Goal: Contribute content

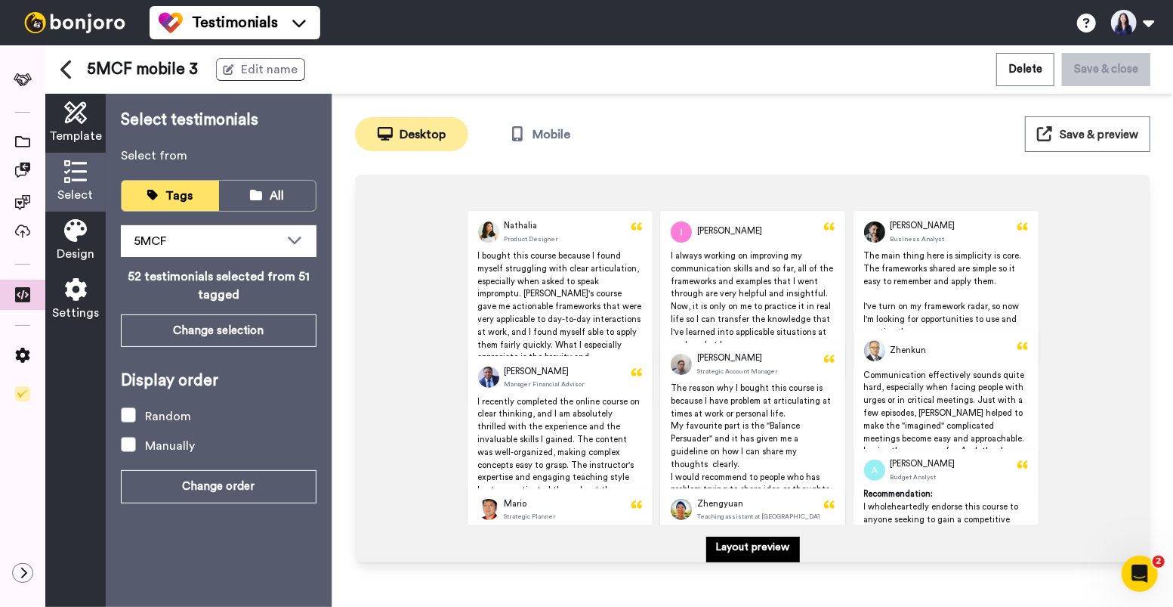
scroll to position [61, 0]
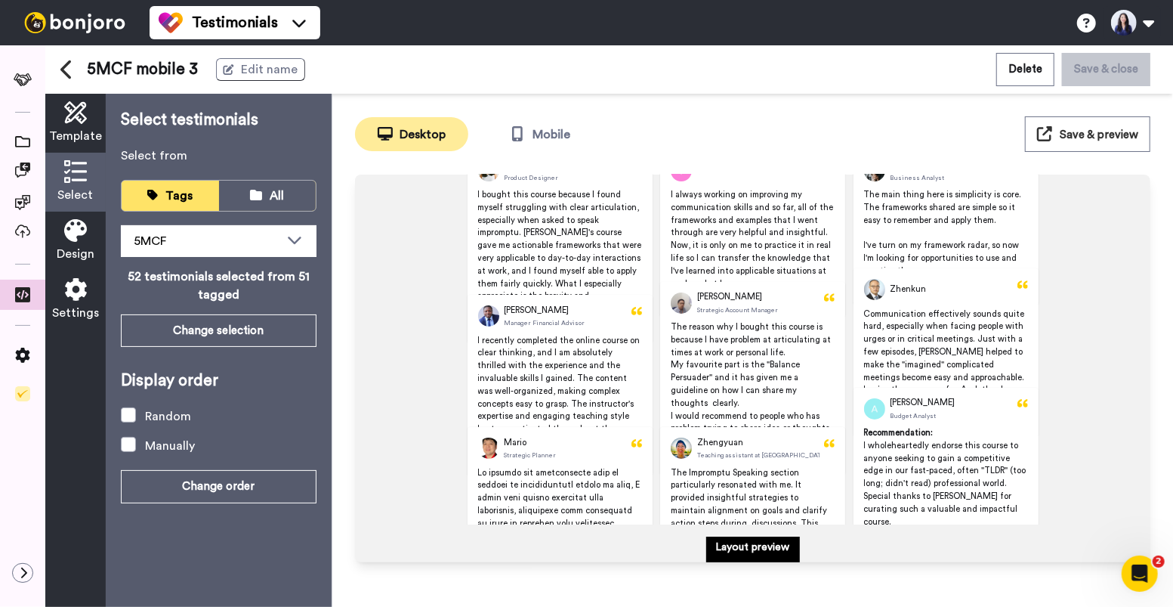
click at [1068, 137] on span "Save & preview" at bounding box center [1099, 134] width 79 height 11
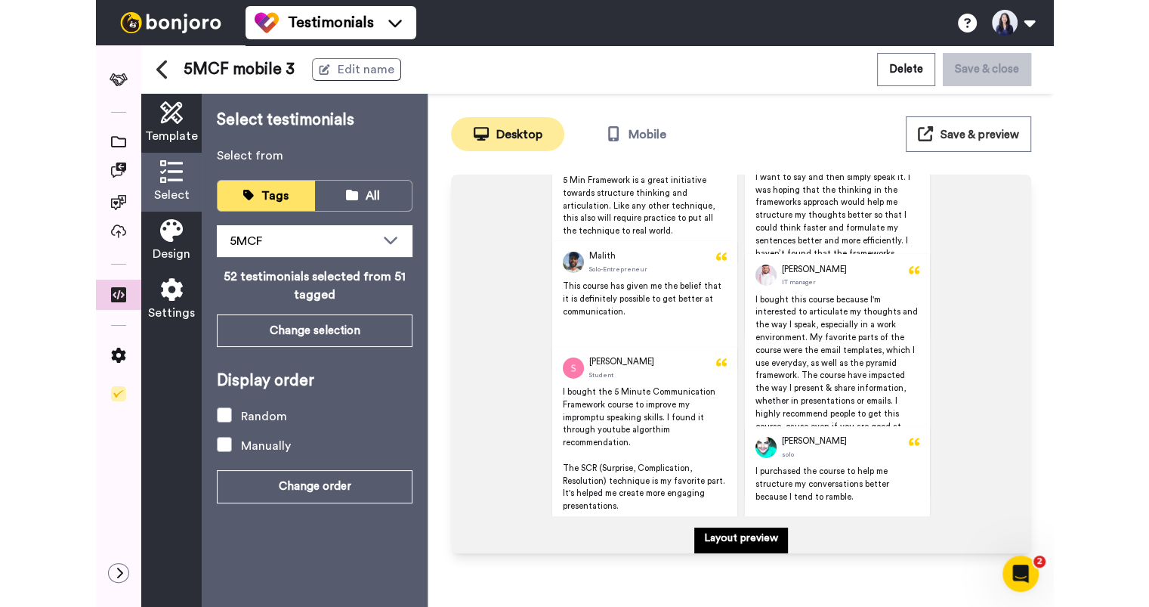
scroll to position [2654, 0]
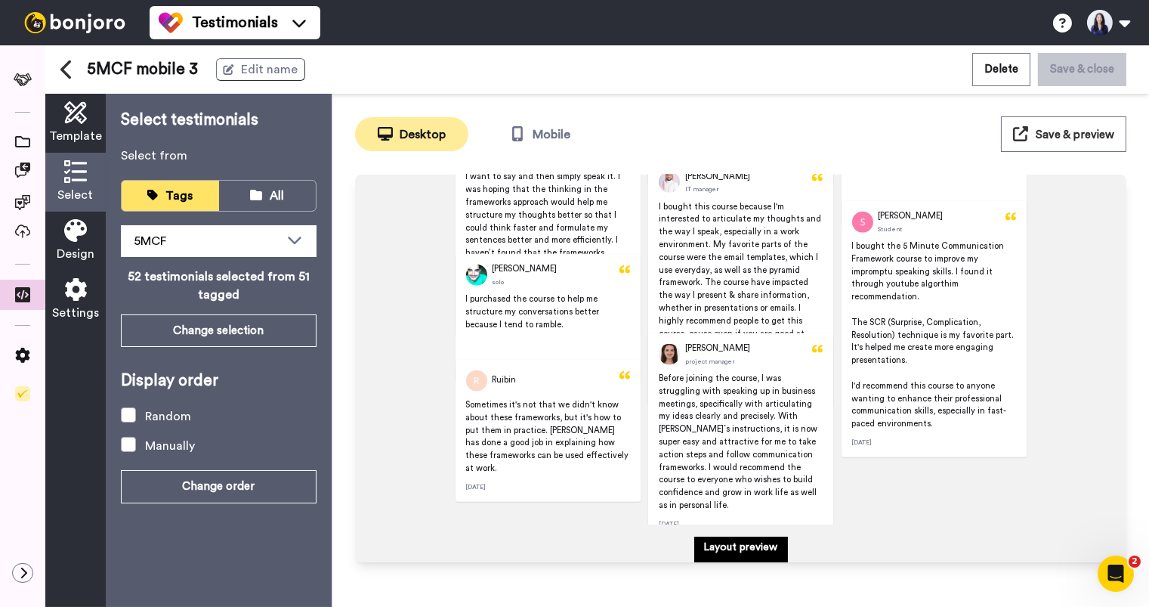
click at [59, 64] on div "5MCF mobile 3 Edit name Delete Save & close" at bounding box center [597, 69] width 1104 height 48
click at [66, 74] on icon at bounding box center [65, 69] width 11 height 19
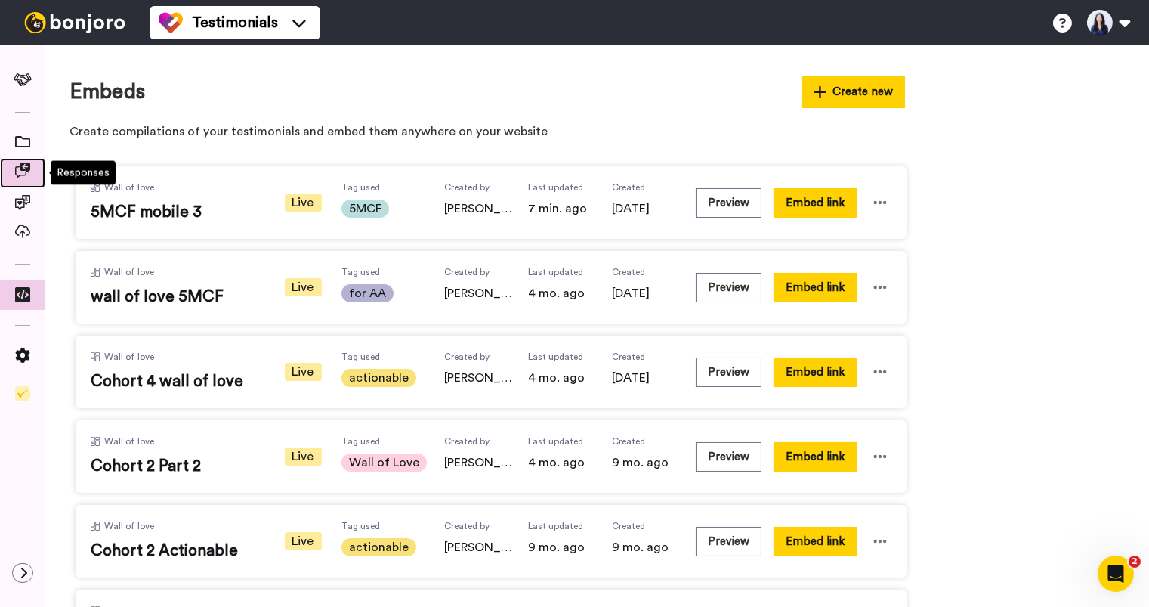
click at [20, 170] on icon at bounding box center [22, 169] width 15 height 15
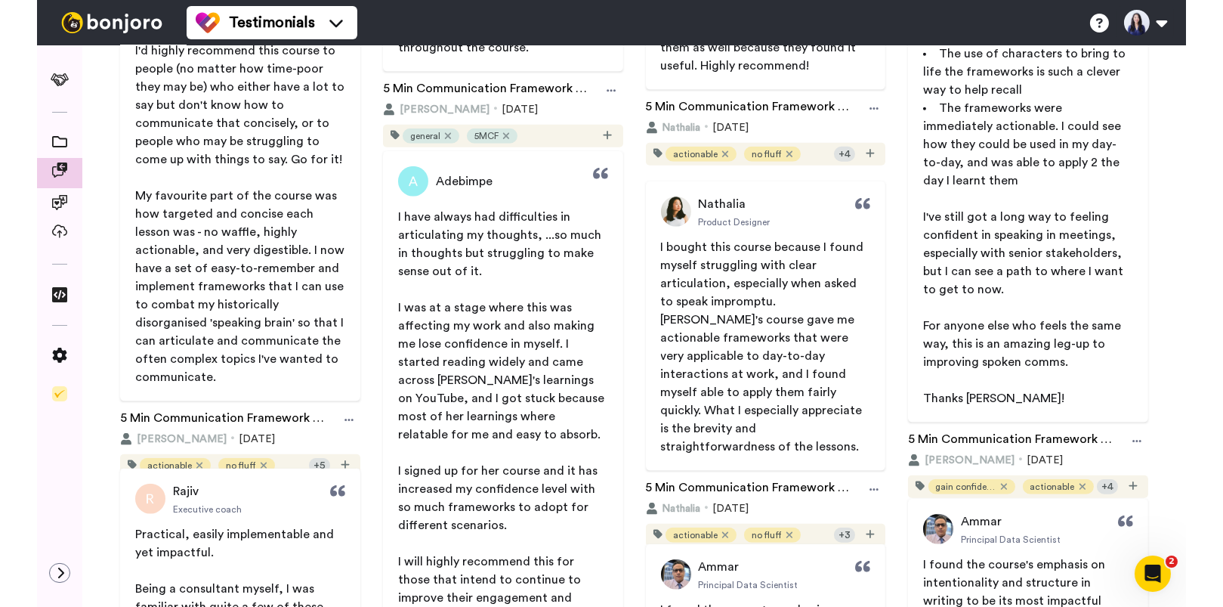
scroll to position [2855, 0]
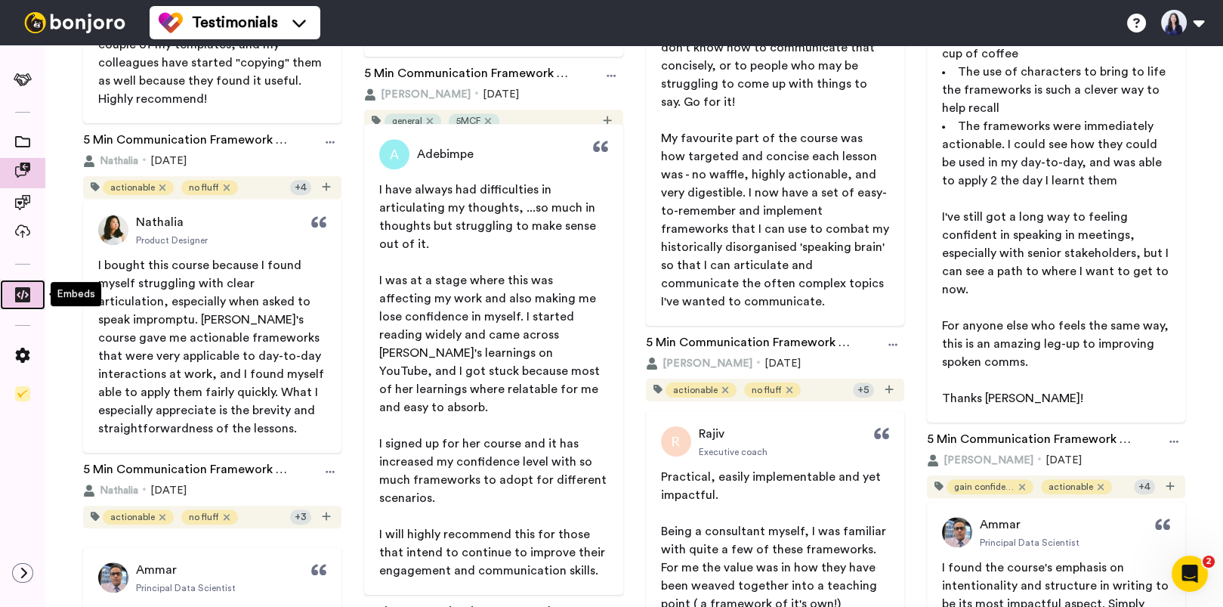
click at [24, 301] on span at bounding box center [22, 297] width 45 height 15
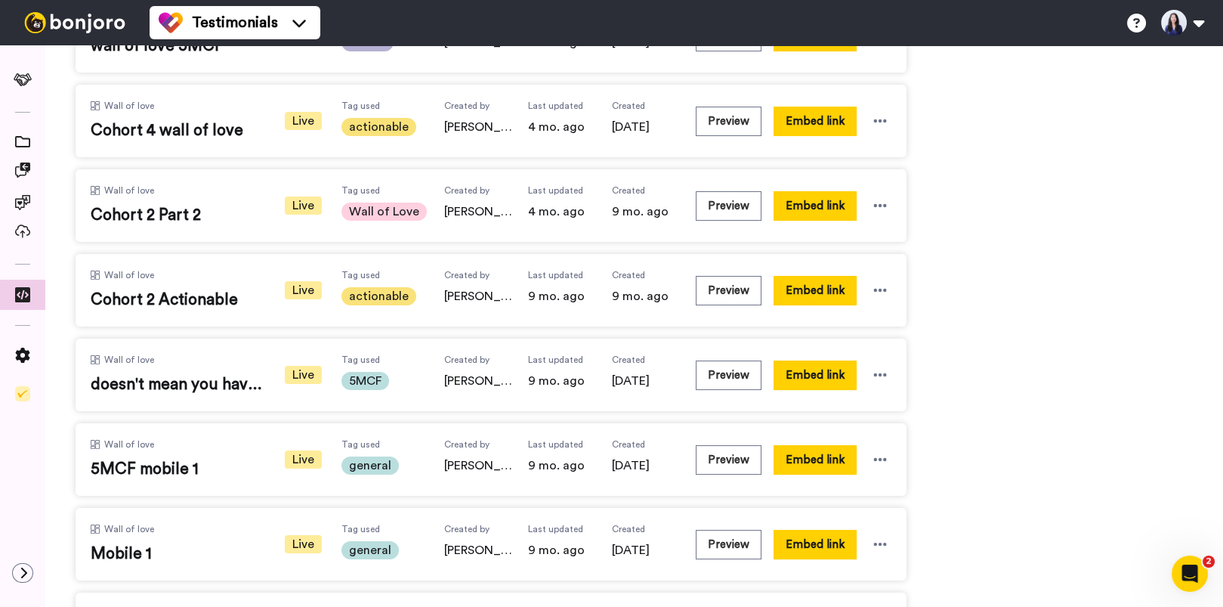
scroll to position [257, 0]
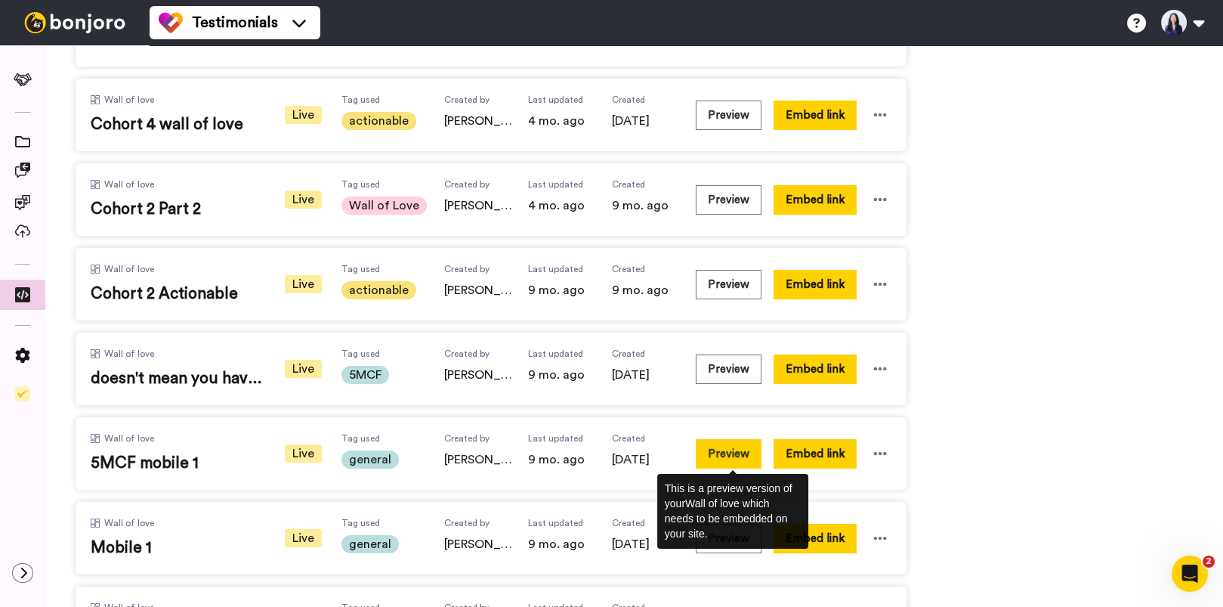
click at [745, 452] on button "Preview" at bounding box center [729, 453] width 66 height 29
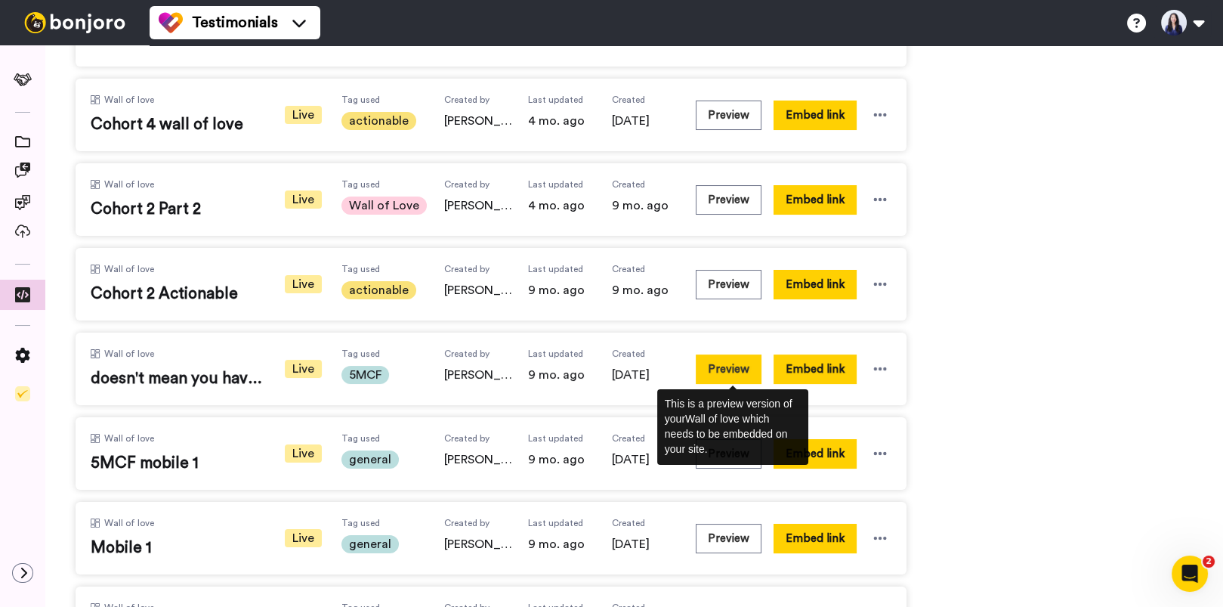
click at [747, 372] on button "Preview" at bounding box center [729, 368] width 66 height 29
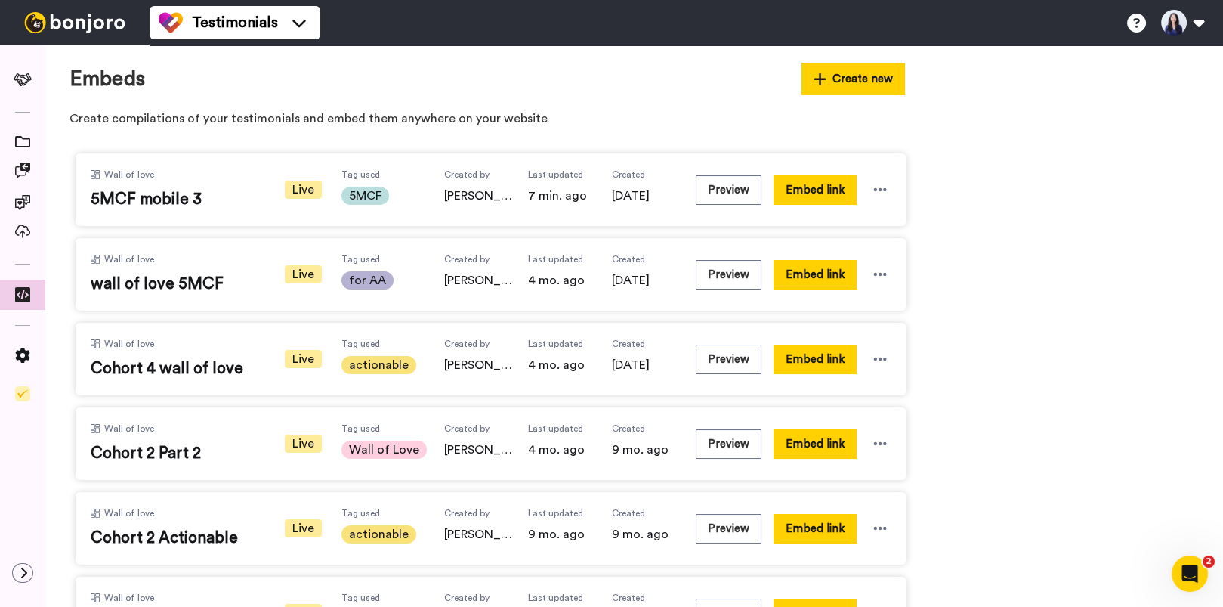
scroll to position [11, 0]
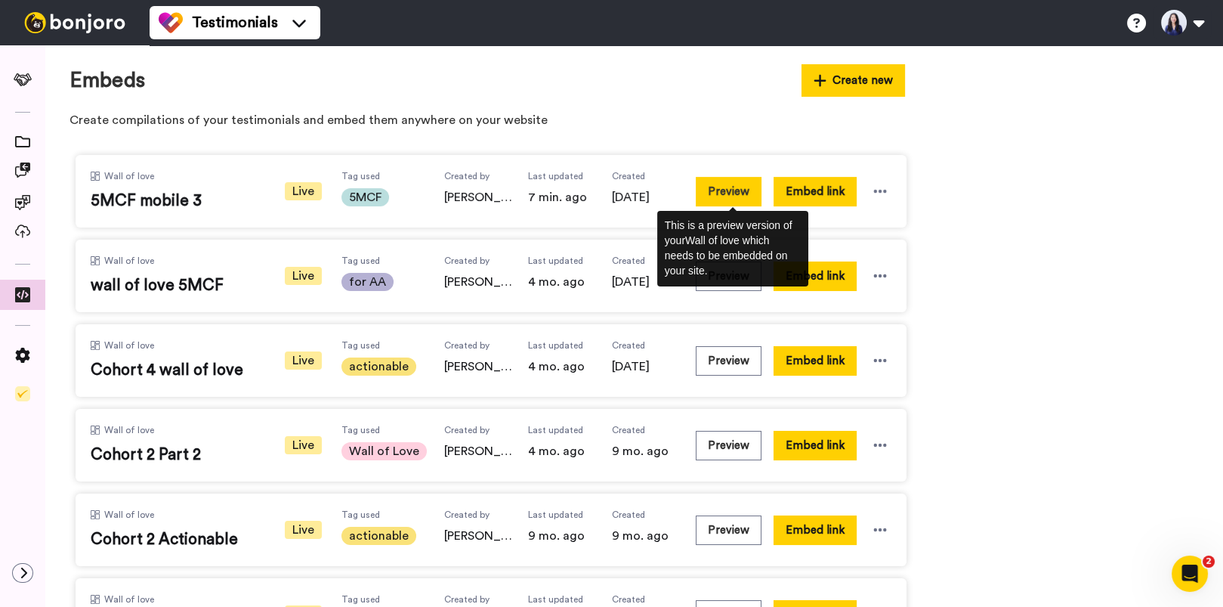
click at [746, 188] on button "Preview" at bounding box center [729, 191] width 66 height 29
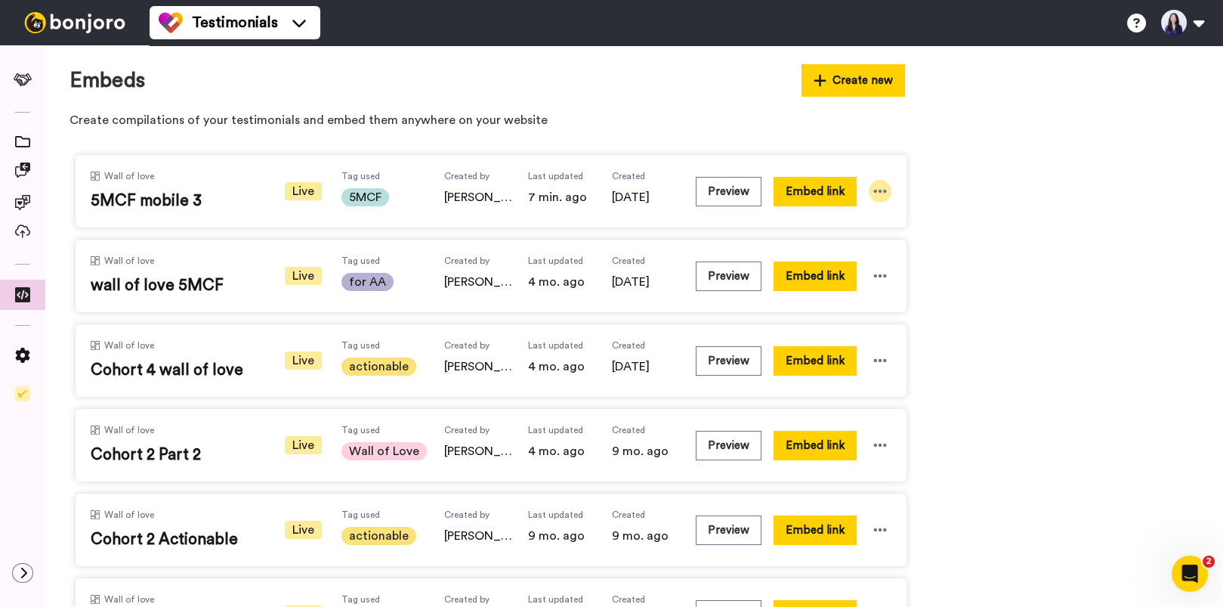
click at [886, 186] on icon at bounding box center [880, 191] width 15 height 15
click at [873, 274] on li "Edit" at bounding box center [855, 274] width 95 height 27
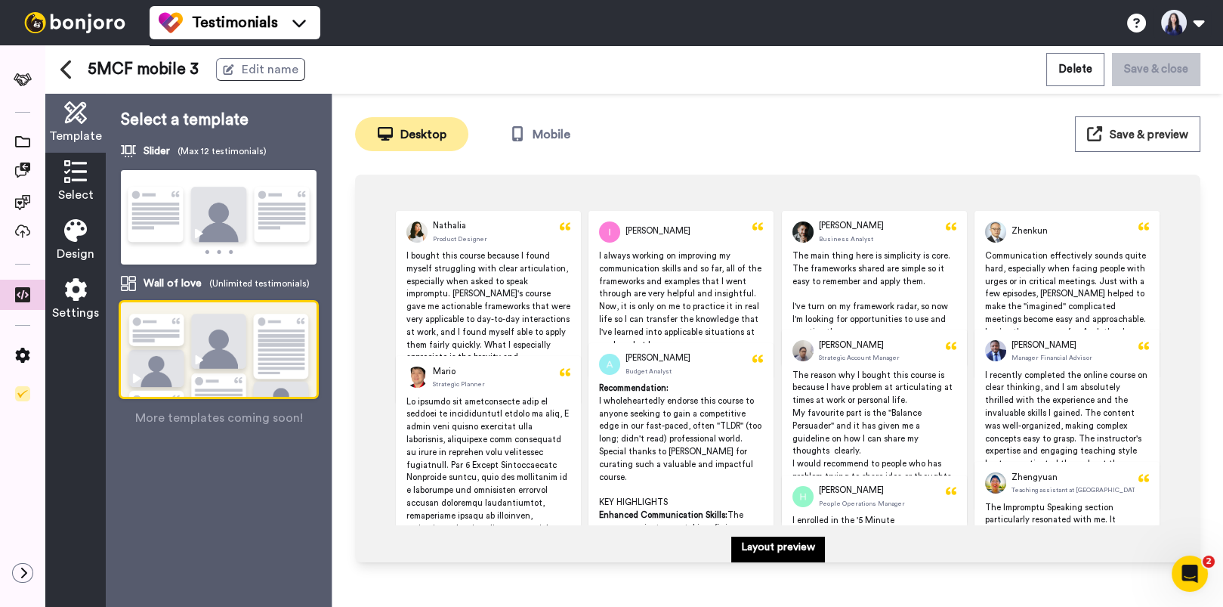
click at [67, 168] on icon at bounding box center [75, 171] width 23 height 23
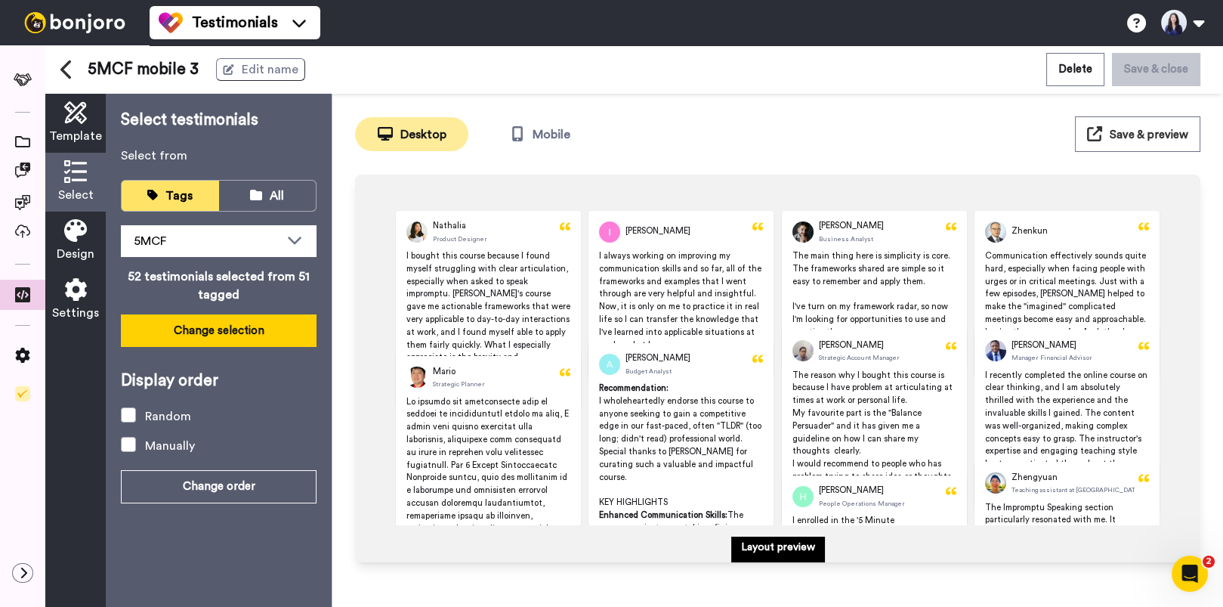
click at [218, 335] on button "Change selection" at bounding box center [219, 330] width 196 height 32
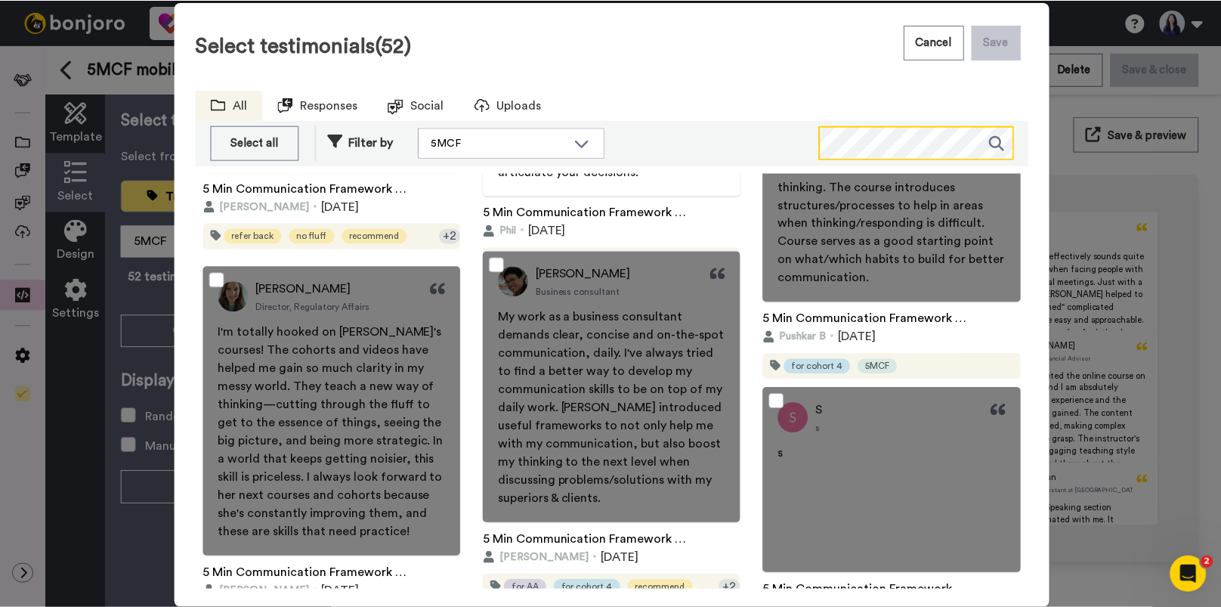
scroll to position [1788, 0]
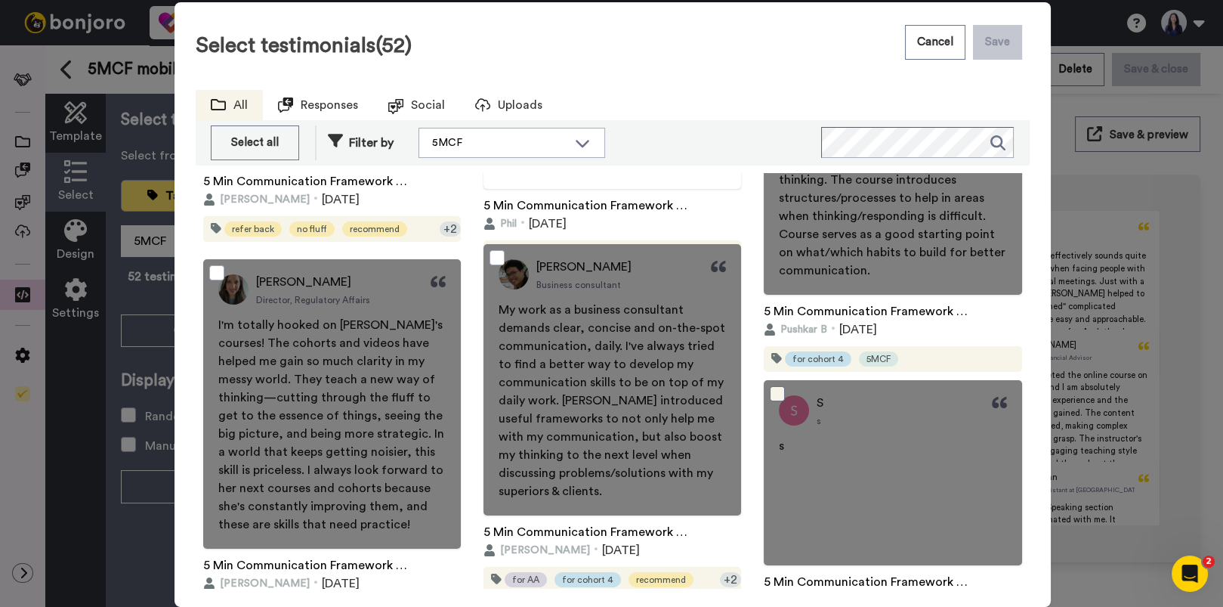
click at [776, 393] on span at bounding box center [777, 393] width 15 height 15
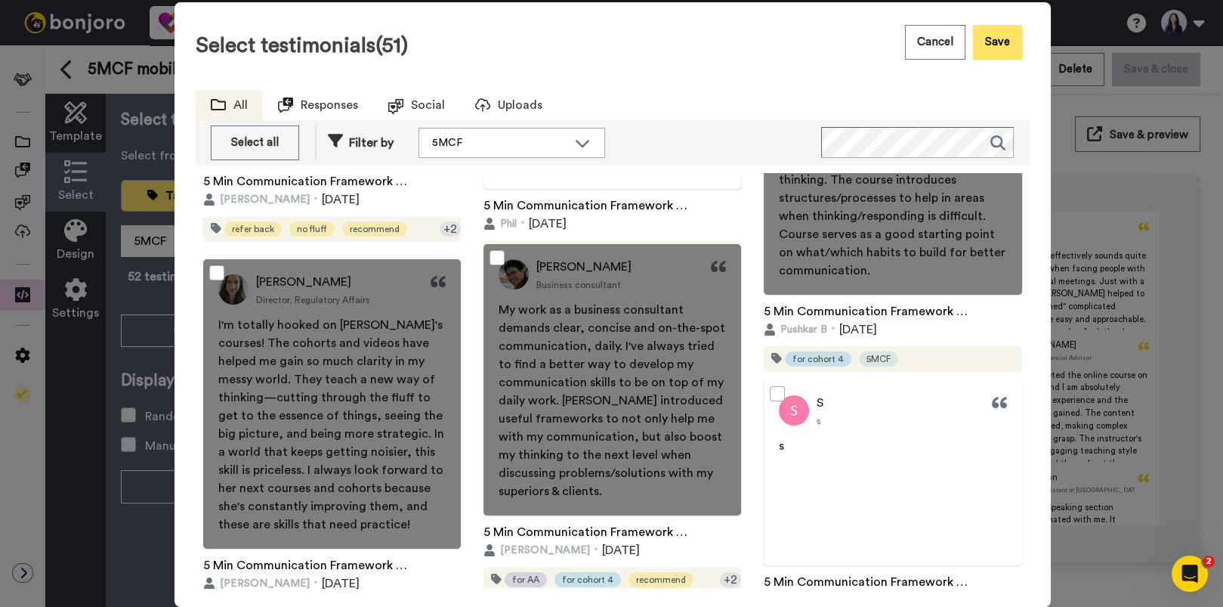
click at [988, 55] on button "Save" at bounding box center [997, 42] width 49 height 35
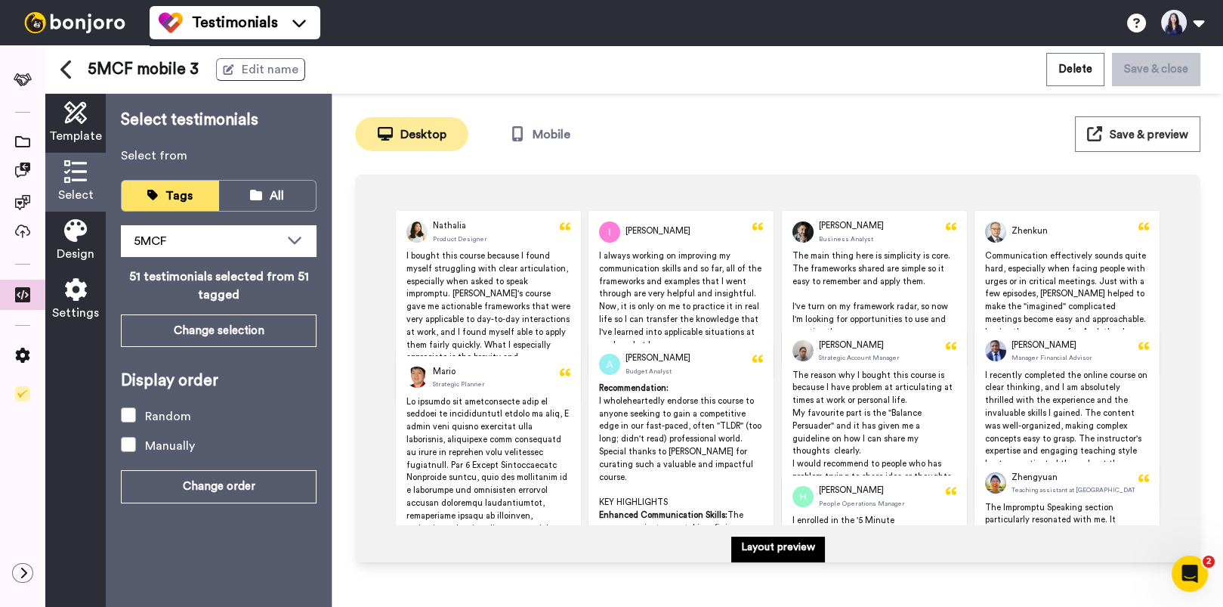
click at [1140, 126] on button "Save & preview" at bounding box center [1137, 134] width 125 height 36
